Goal: Obtain resource: Obtain resource

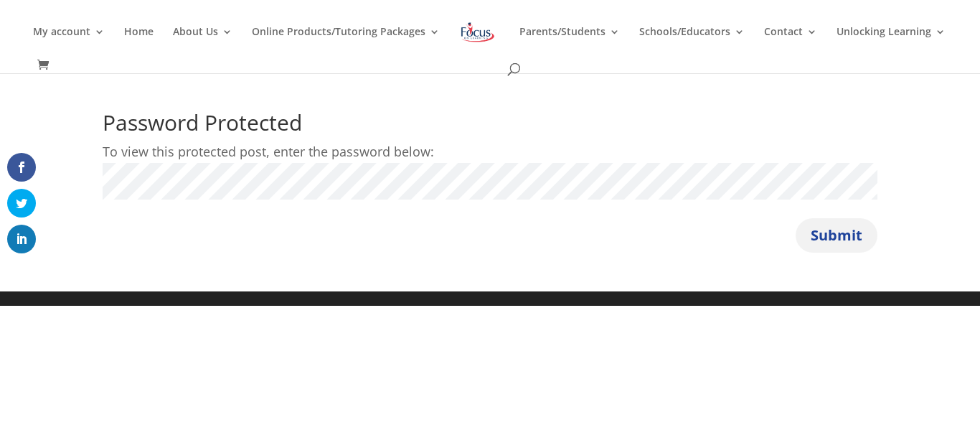
click at [844, 233] on button "Submit" at bounding box center [837, 235] width 82 height 34
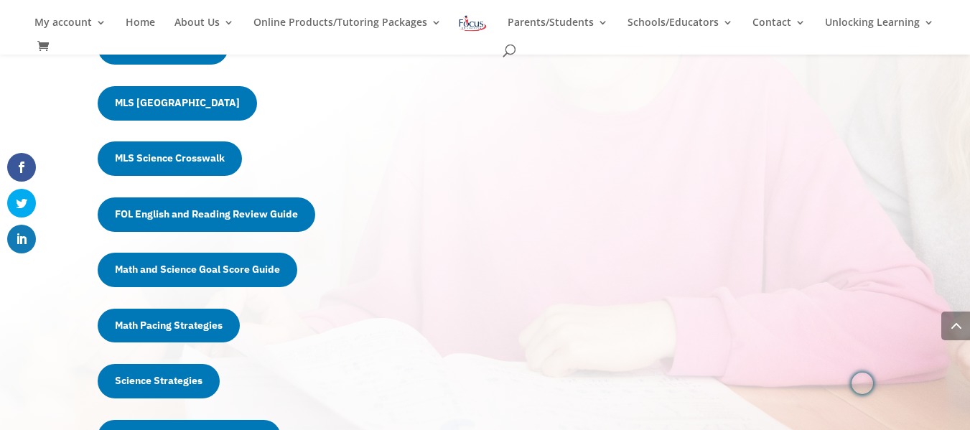
scroll to position [764, 0]
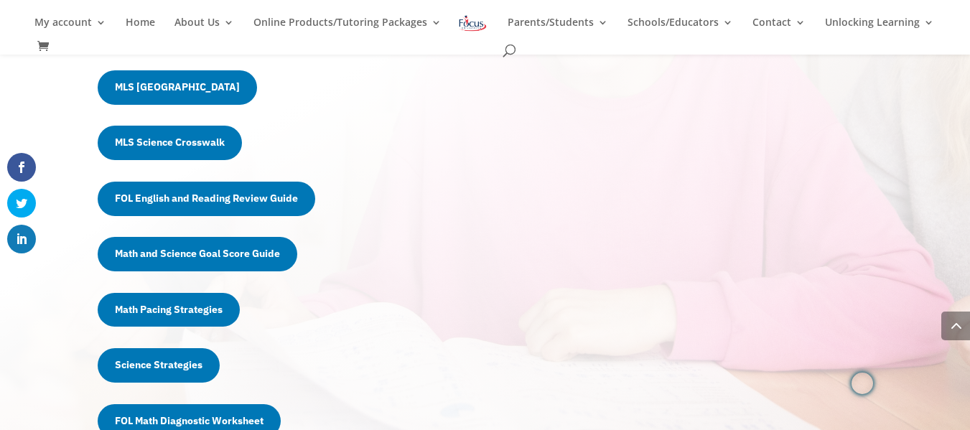
click at [258, 199] on link "FOL English and Reading Review Guide" at bounding box center [206, 199] width 217 height 34
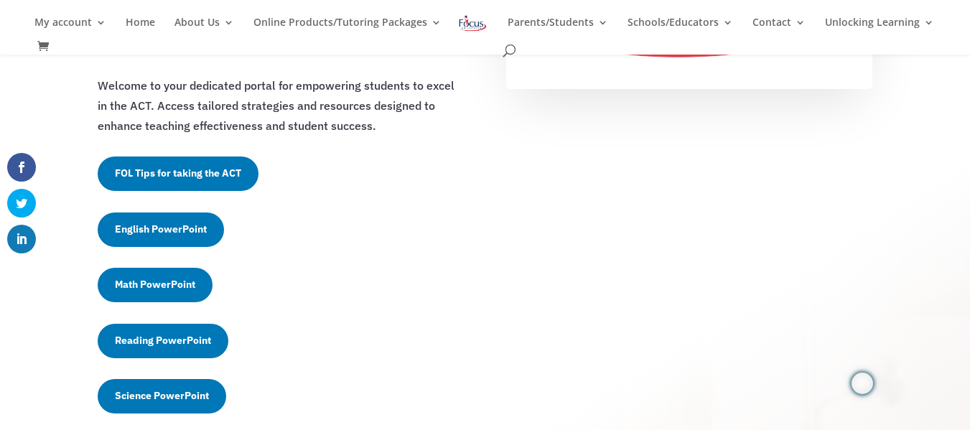
scroll to position [286, 0]
